Goal: Book appointment/travel/reservation

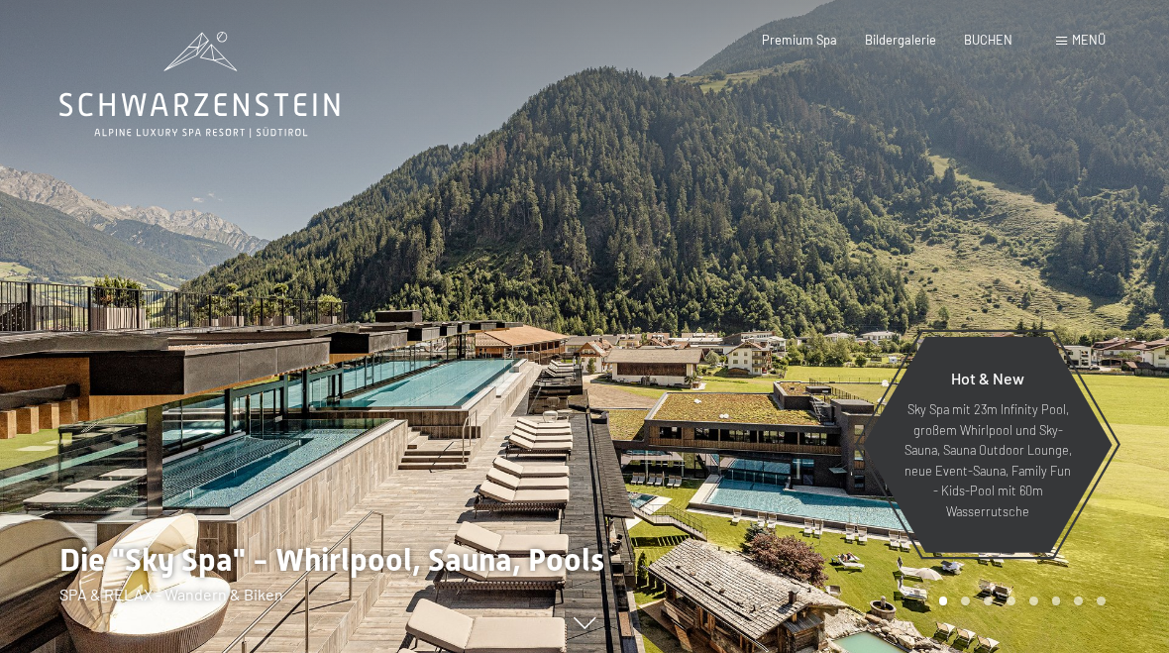
click at [898, 43] on span "Bildergalerie" at bounding box center [900, 40] width 71 height 16
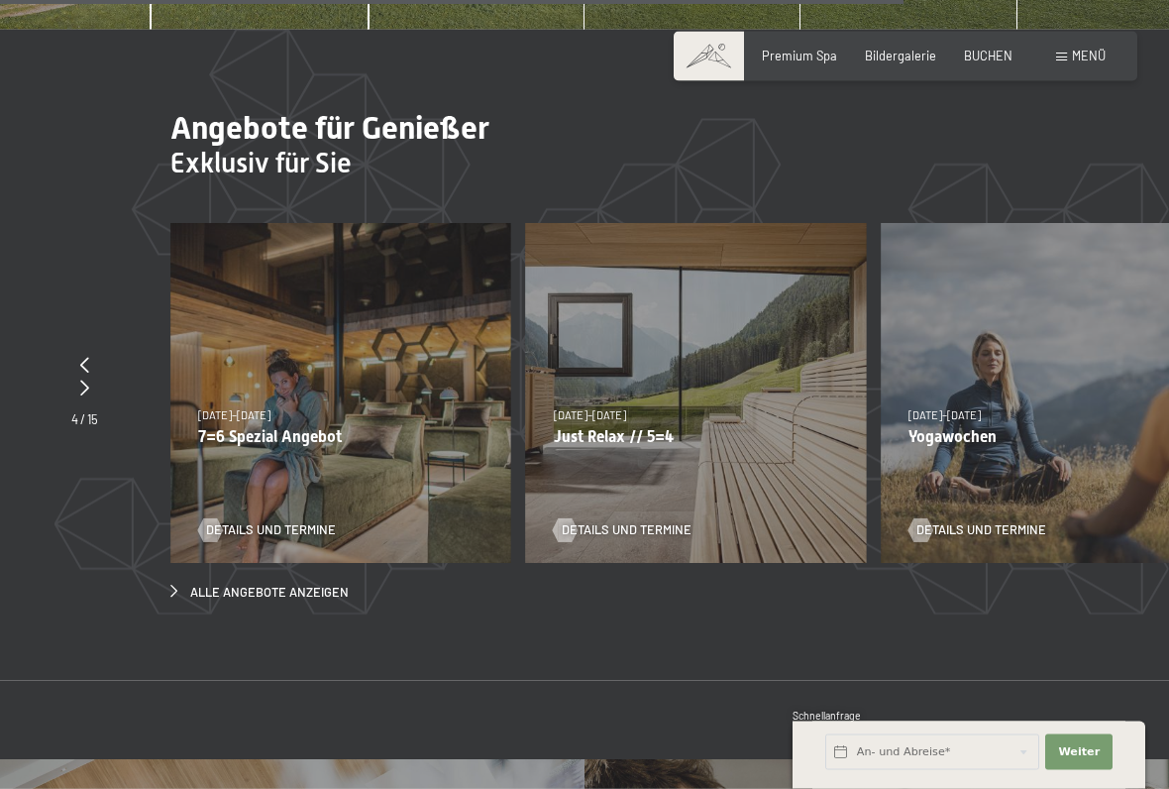
scroll to position [5467, 0]
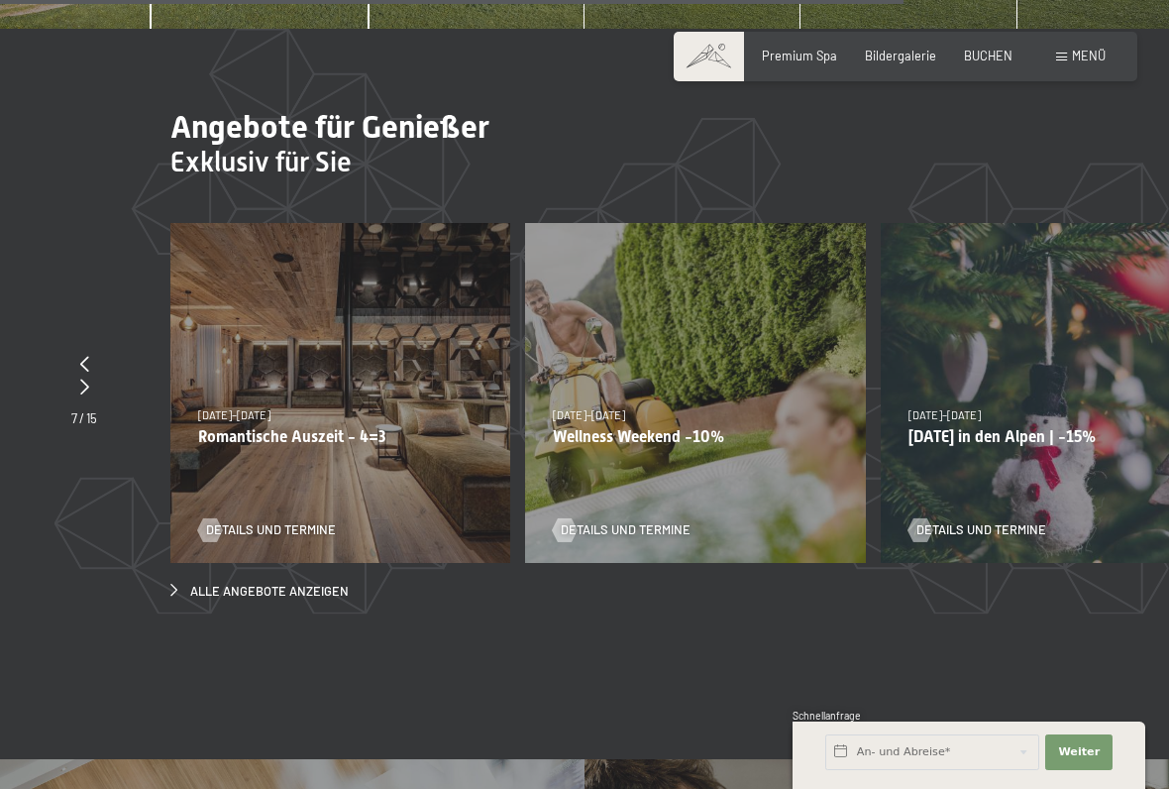
click at [736, 427] on p "Wellness Weekend -10%" at bounding box center [695, 436] width 284 height 19
click at [702, 427] on p "Wellness Weekend -10%" at bounding box center [695, 436] width 284 height 19
click at [654, 521] on span "Details und Termine" at bounding box center [626, 530] width 130 height 18
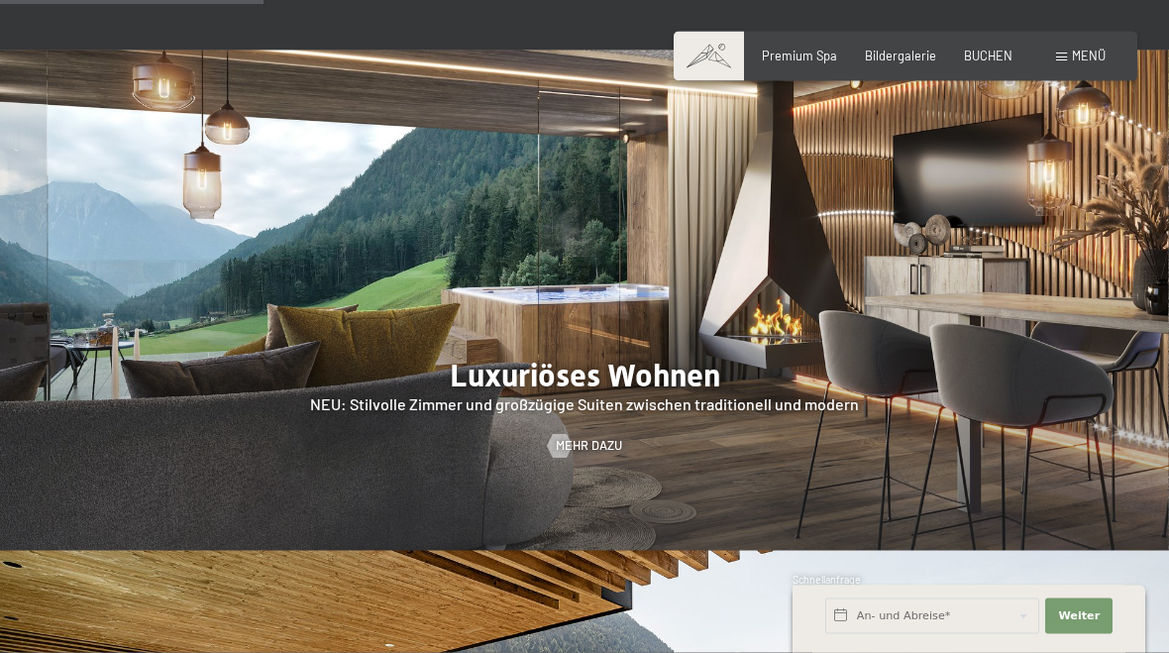
scroll to position [1489, 0]
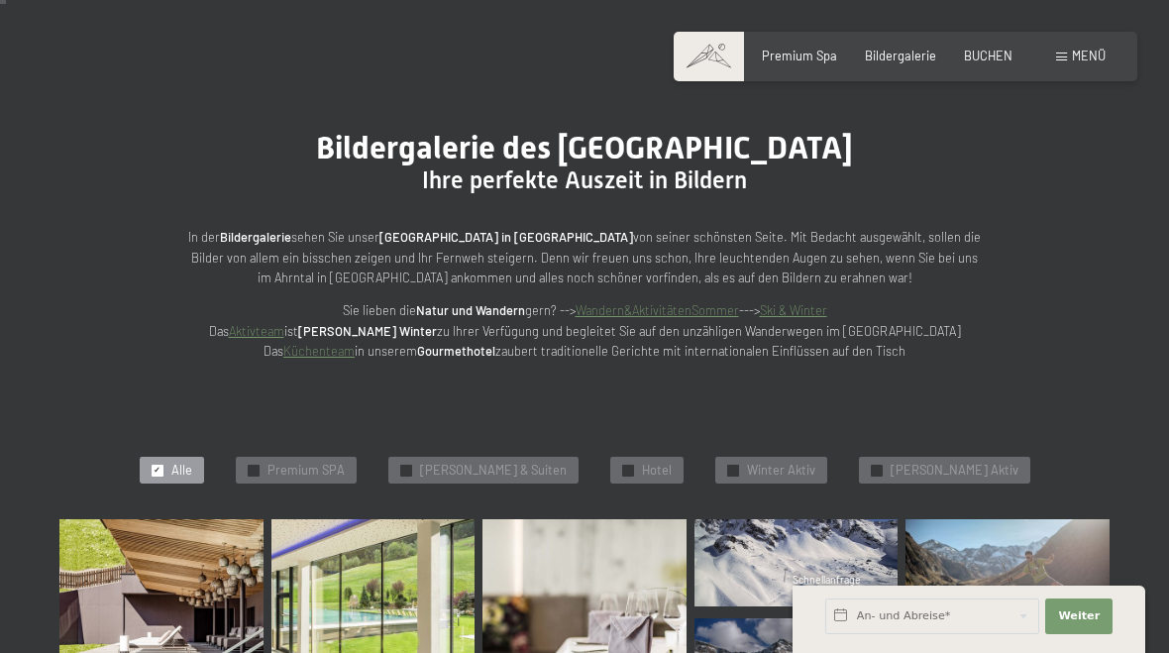
scroll to position [88, 0]
click at [530, 465] on span "Zimmer & Suiten" at bounding box center [493, 472] width 147 height 18
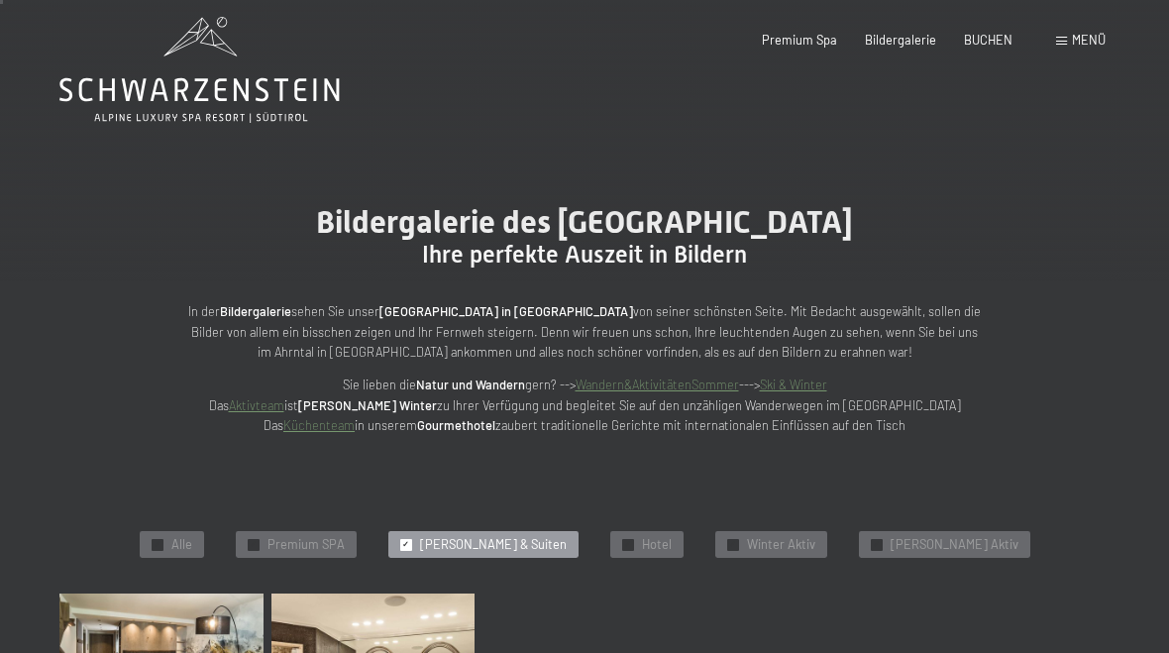
scroll to position [0, 0]
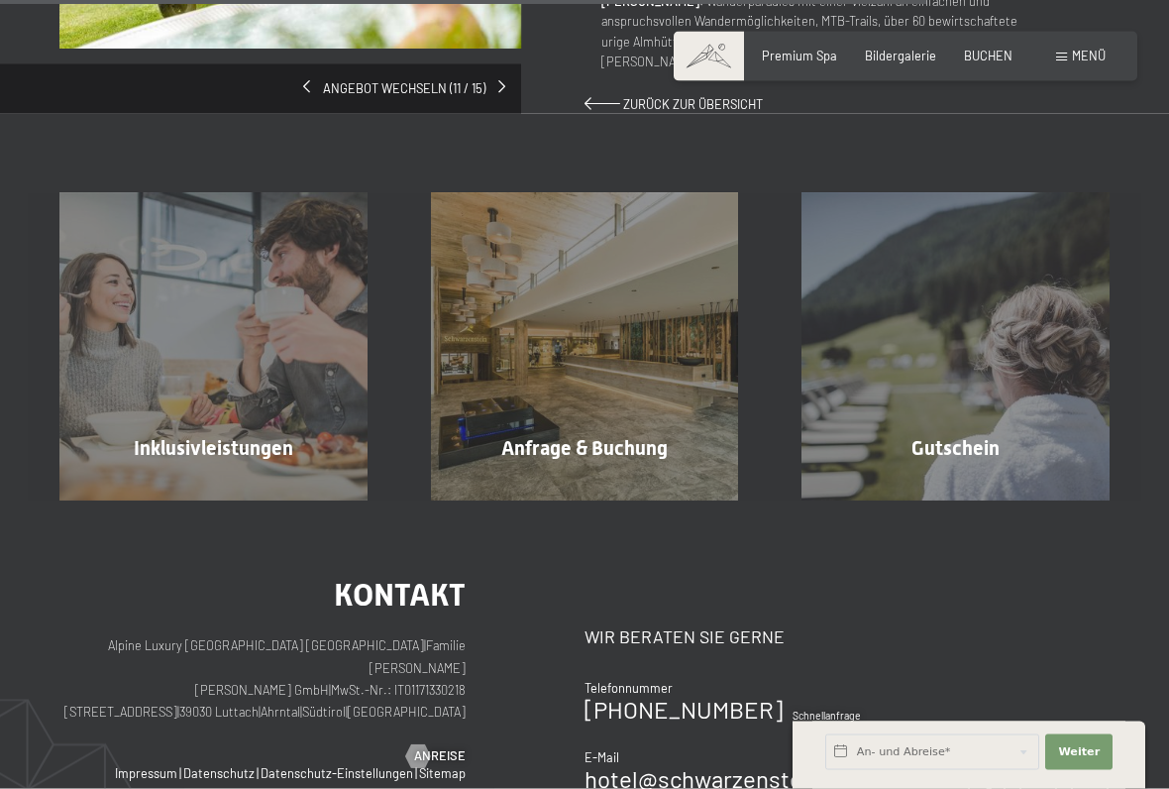
scroll to position [1428, 0]
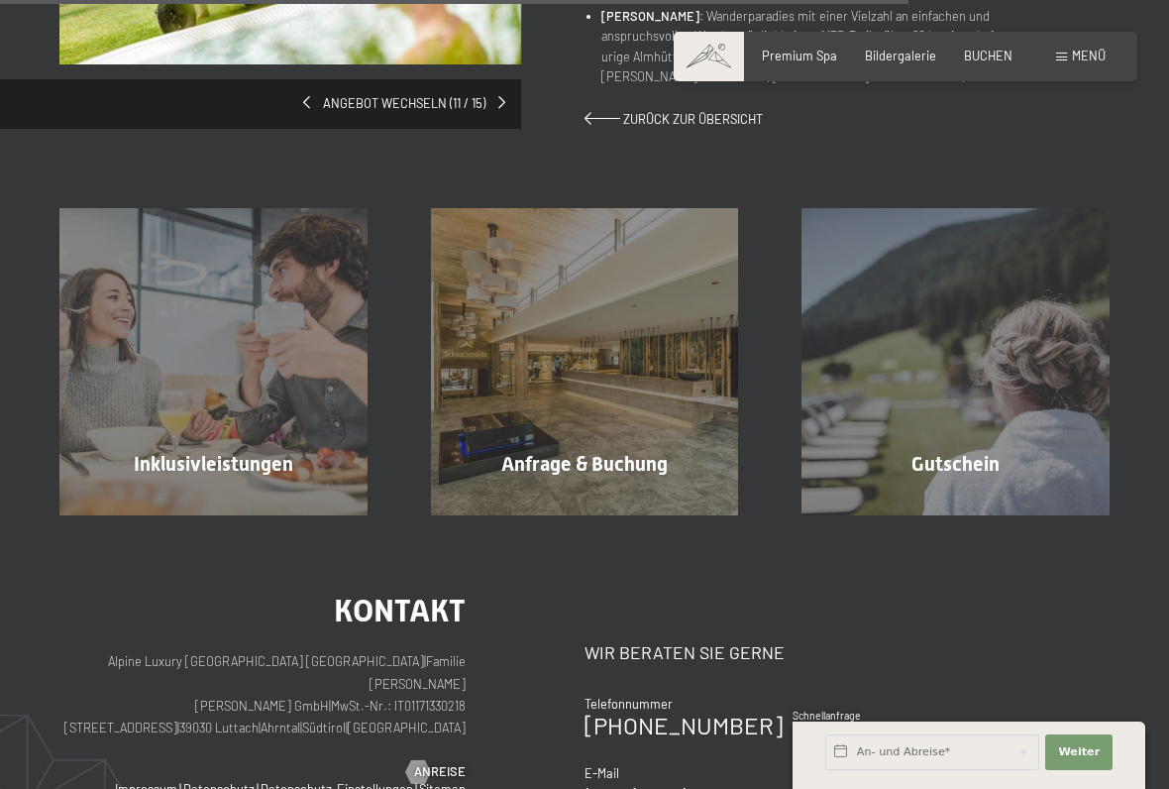
click at [623, 302] on div "Anfrage & Buchung Mehr erfahren" at bounding box center [585, 362] width 372 height 308
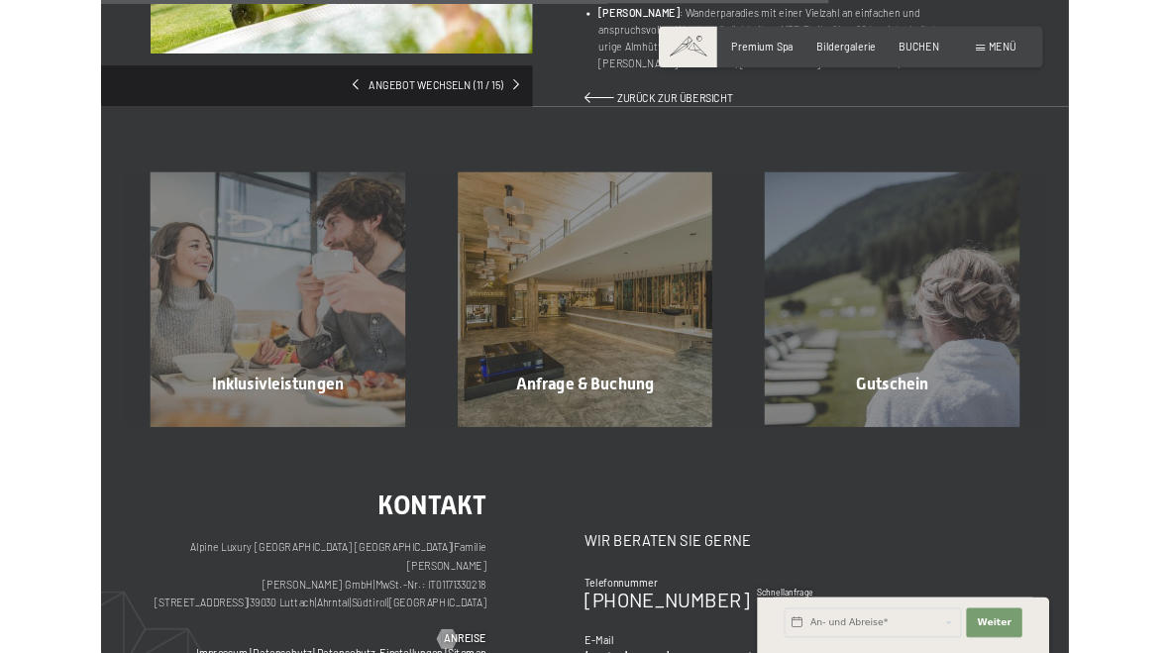
scroll to position [0, 0]
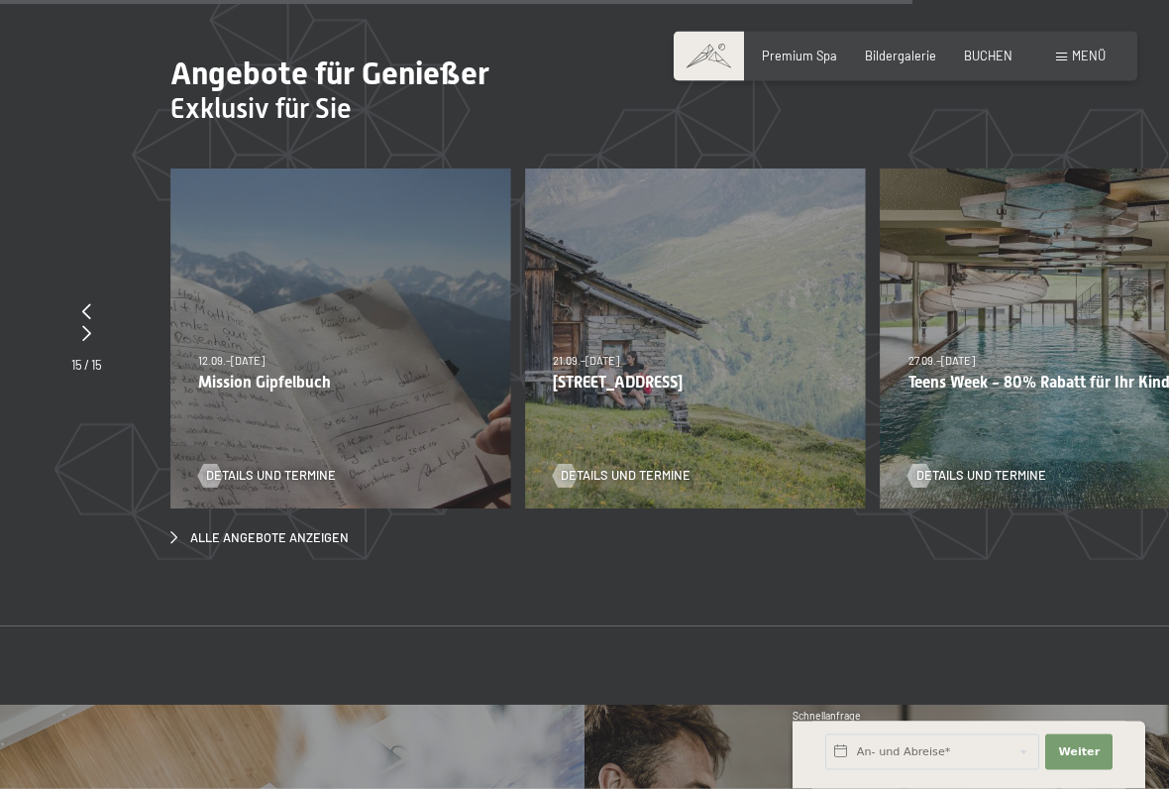
scroll to position [5518, 0]
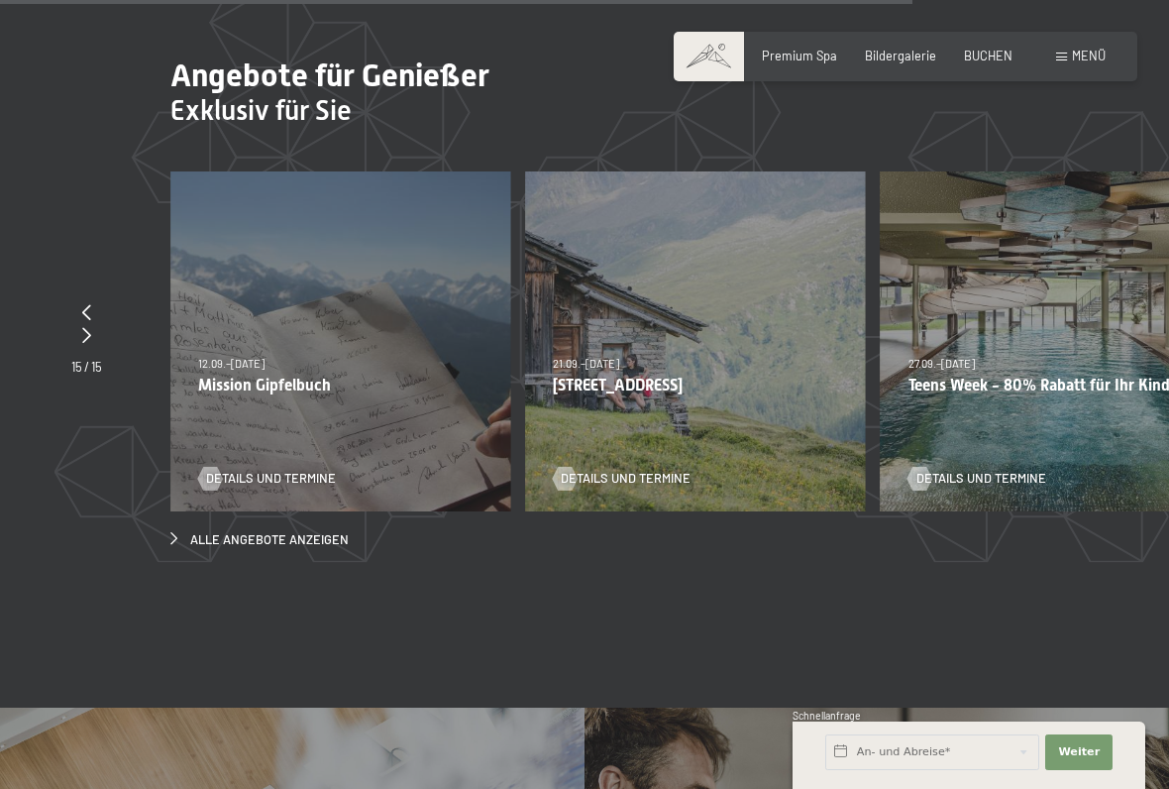
click at [86, 327] on icon at bounding box center [86, 335] width 9 height 16
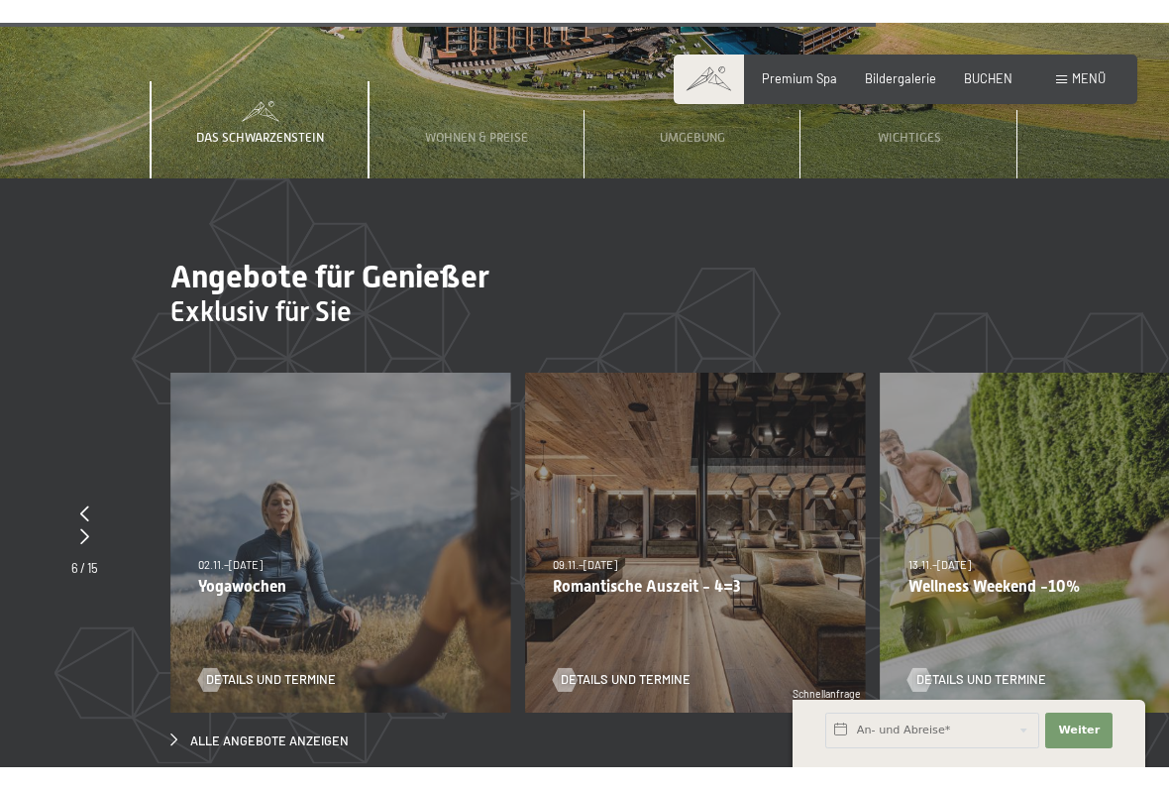
scroll to position [5296, 0]
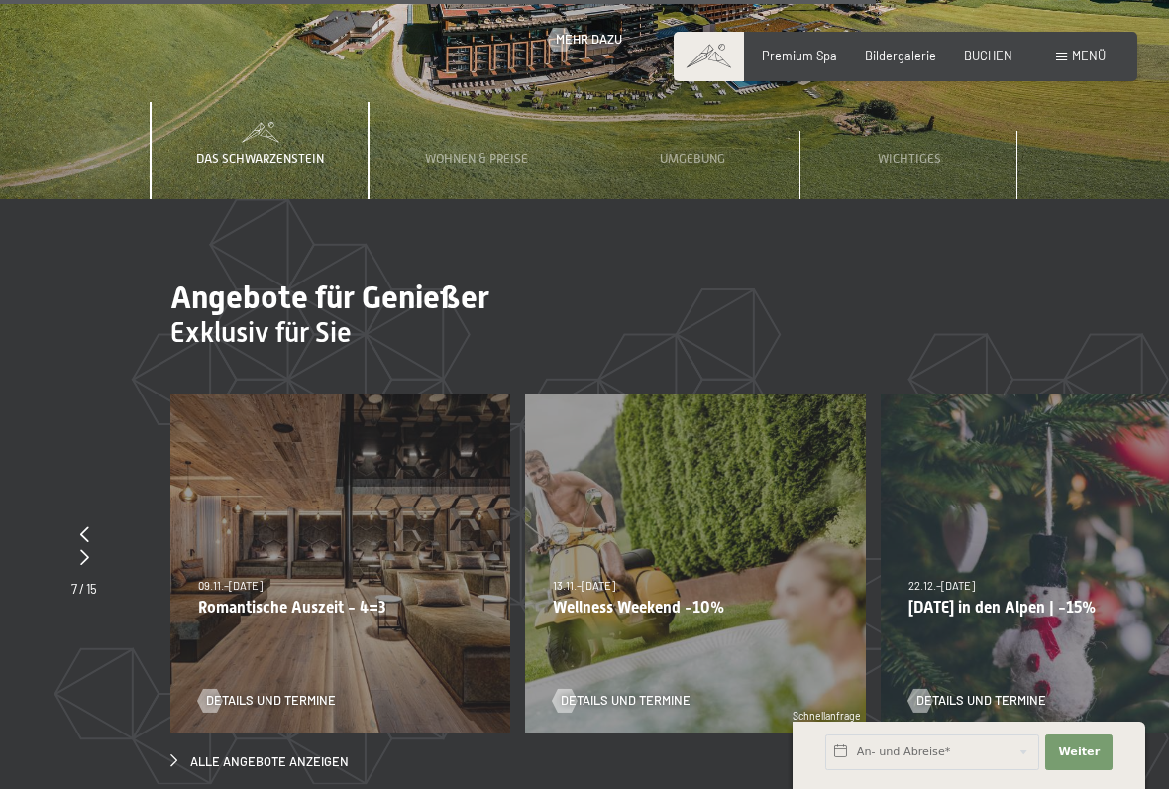
click at [1018, 598] on p "[DATE] in den Alpen | -15%" at bounding box center [1051, 607] width 284 height 19
click at [768, 509] on div "13.11.–[DATE] 11.12.–[DATE] 15.01.–[DATE] 12.03.–[DATE] 14.05.–[DATE] 05.11.–[D…" at bounding box center [695, 563] width 340 height 340
click at [769, 598] on p "Wellness Weekend -10%" at bounding box center [695, 607] width 284 height 19
click at [733, 499] on div "13.11.–[DATE] 11.12.–[DATE] 15.01.–[DATE] 12.03.–[DATE] 14.05.–[DATE] 05.11.–[D…" at bounding box center [695, 563] width 340 height 340
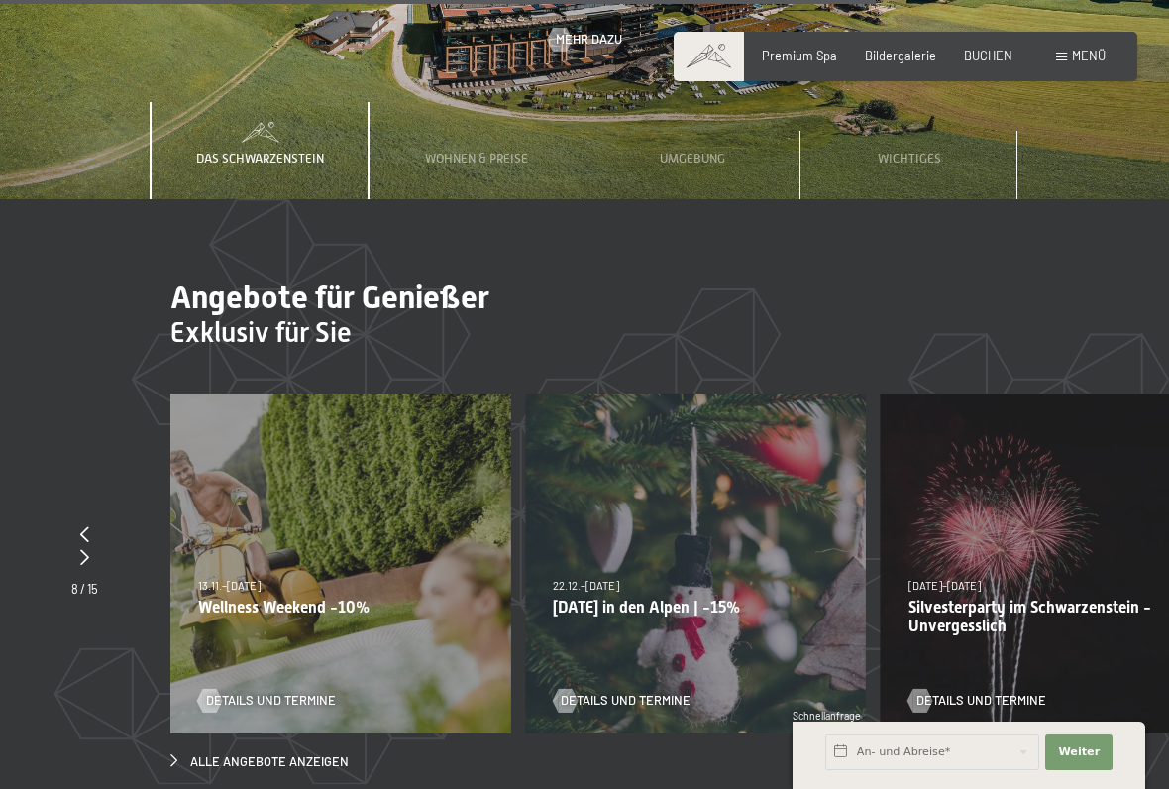
click at [288, 692] on span "Details und Termine" at bounding box center [271, 701] width 130 height 18
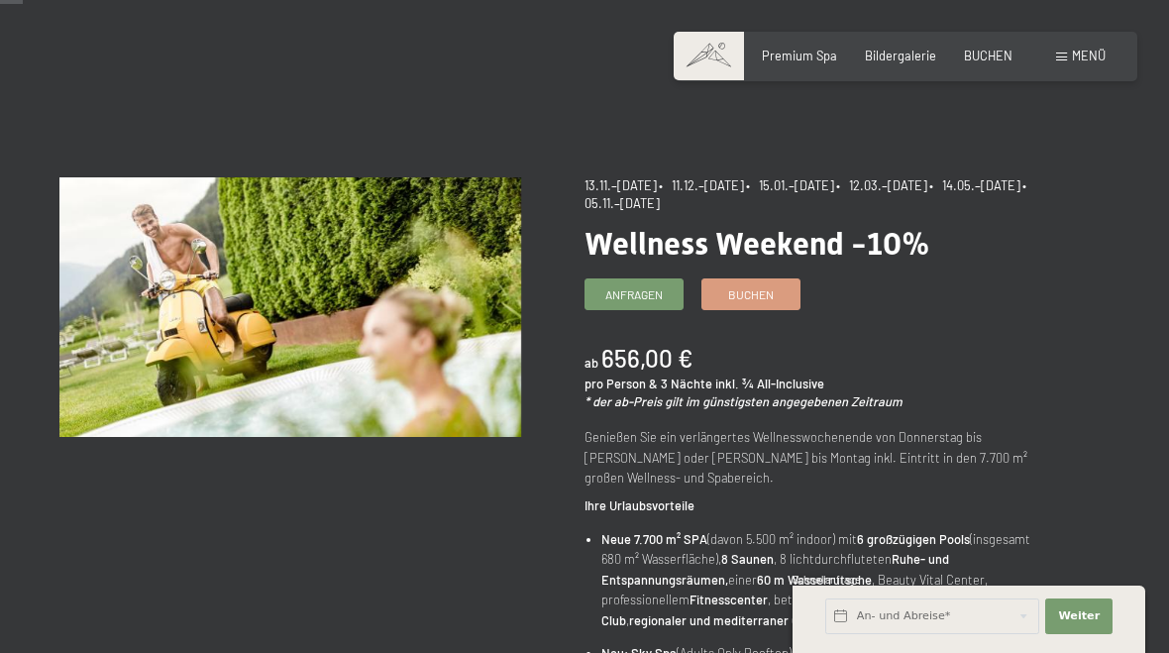
scroll to position [31, 0]
